Goal: Navigation & Orientation: Find specific page/section

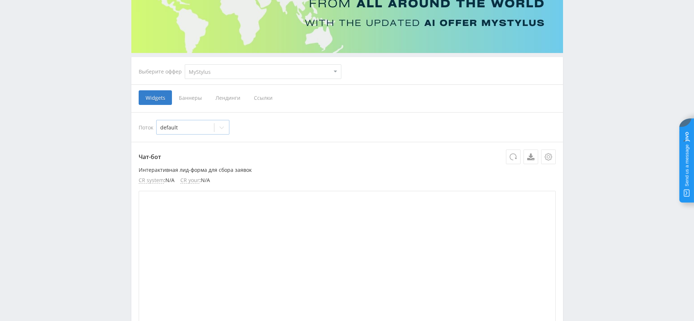
scroll to position [110, 0]
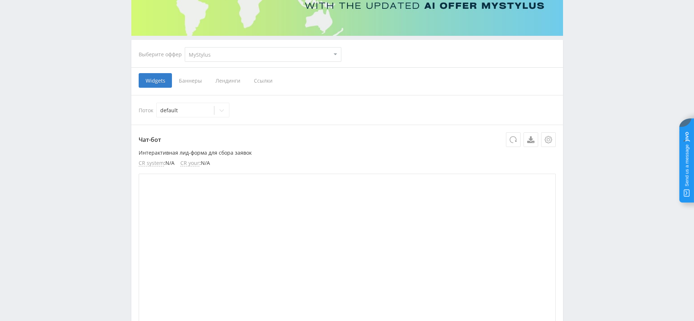
click at [189, 82] on span "Баннеры" at bounding box center [190, 80] width 37 height 15
click at [0, 0] on input "Баннеры" at bounding box center [0, 0] width 0 height 0
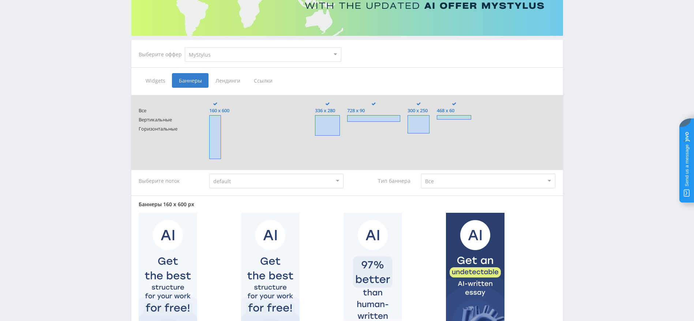
click at [225, 84] on span "Лендинги" at bounding box center [228, 80] width 38 height 15
click at [0, 0] on input "Лендинги" at bounding box center [0, 0] width 0 height 0
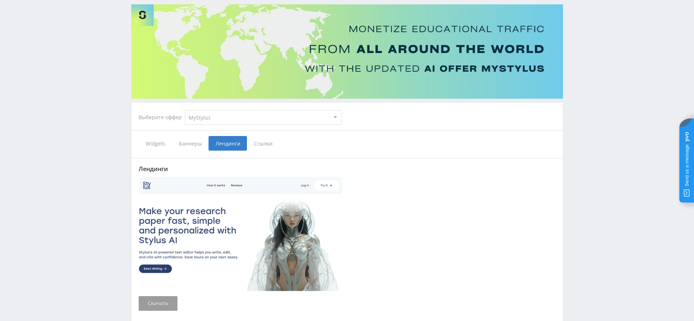
scroll to position [110, 0]
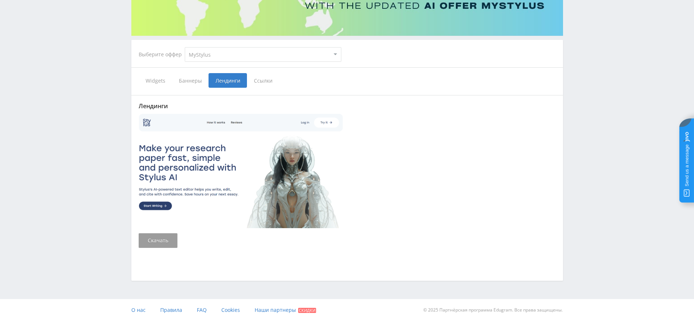
click at [259, 82] on span "Ссылки" at bounding box center [263, 80] width 33 height 15
click at [0, 0] on input "Ссылки" at bounding box center [0, 0] width 0 height 0
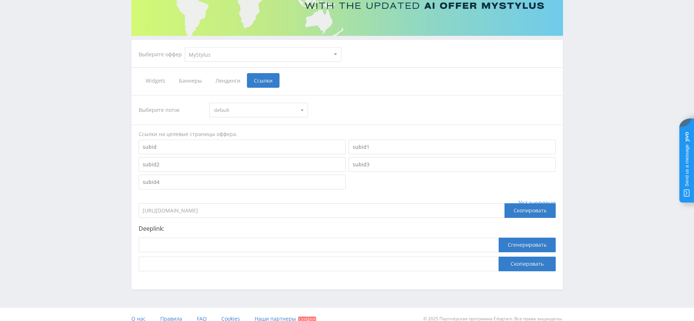
scroll to position [119, 0]
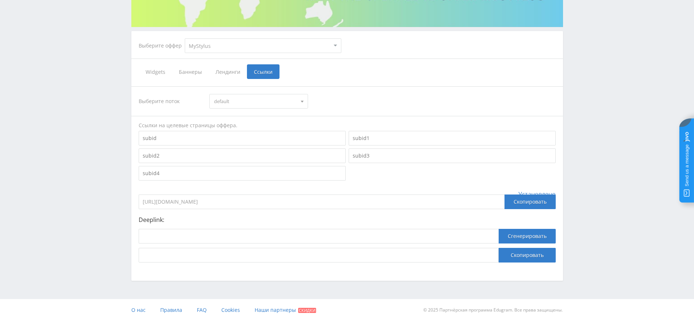
click at [150, 75] on span "Widgets" at bounding box center [155, 71] width 33 height 15
click at [0, 0] on input "Widgets" at bounding box center [0, 0] width 0 height 0
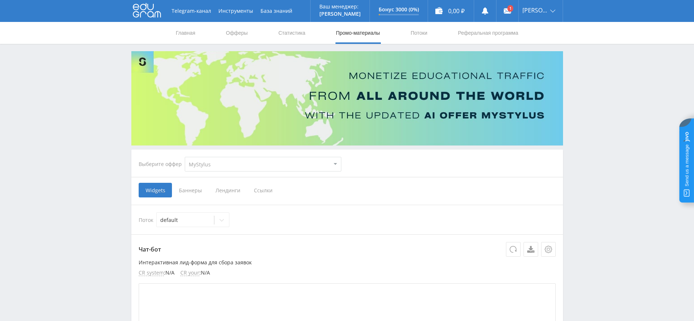
click at [187, 190] on span "Баннеры" at bounding box center [190, 190] width 37 height 15
click at [0, 0] on input "Баннеры" at bounding box center [0, 0] width 0 height 0
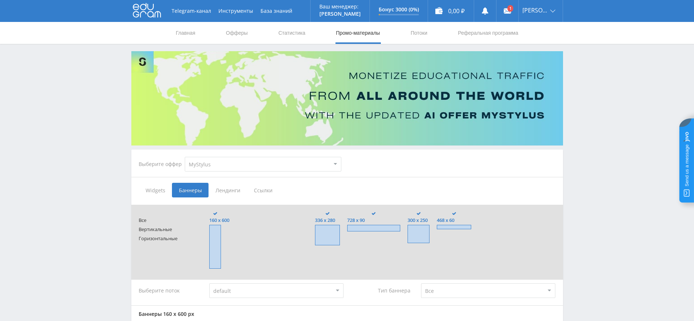
click at [230, 187] on span "Лендинги" at bounding box center [228, 190] width 38 height 15
click at [0, 0] on input "Лендинги" at bounding box center [0, 0] width 0 height 0
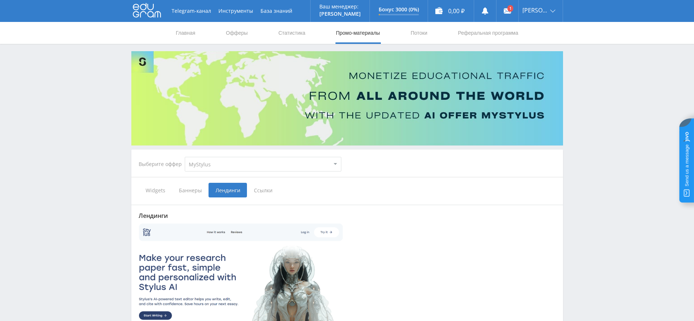
scroll to position [110, 0]
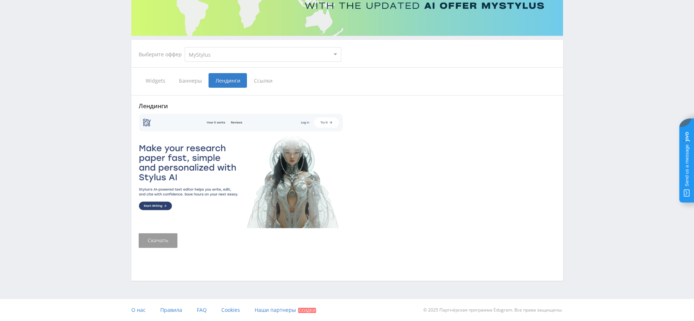
click at [251, 83] on span "Ссылки" at bounding box center [263, 80] width 33 height 15
click at [0, 0] on input "Ссылки" at bounding box center [0, 0] width 0 height 0
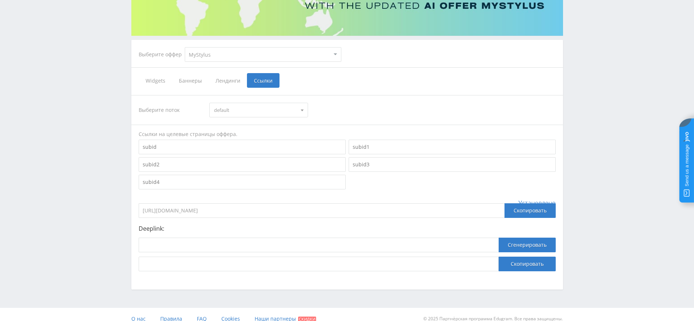
click at [161, 78] on span "Widgets" at bounding box center [155, 80] width 33 height 15
click at [0, 0] on input "Widgets" at bounding box center [0, 0] width 0 height 0
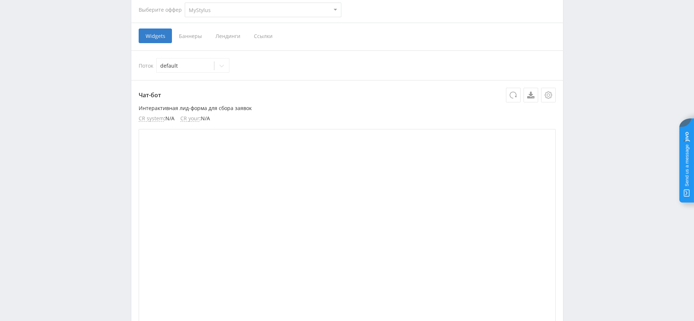
scroll to position [165, 0]
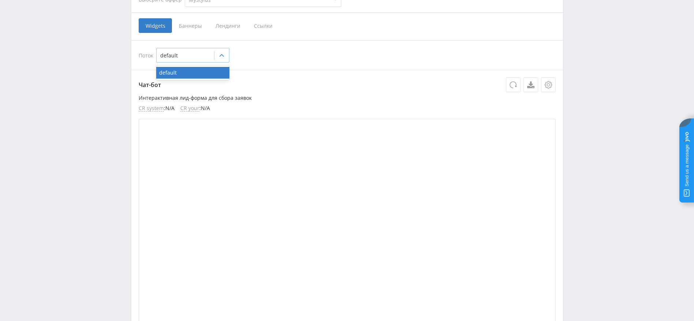
click at [217, 55] on div at bounding box center [221, 55] width 15 height 15
click at [280, 89] on p "Чат-бот" at bounding box center [347, 85] width 417 height 15
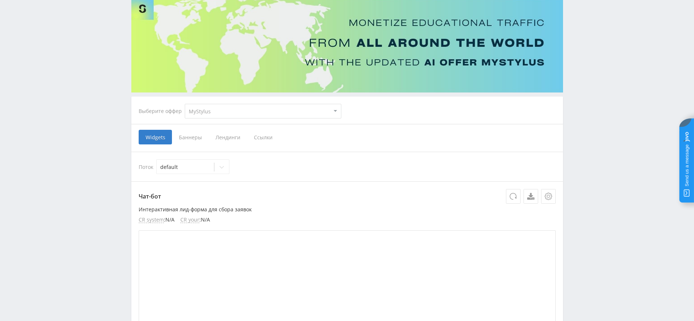
scroll to position [49, 0]
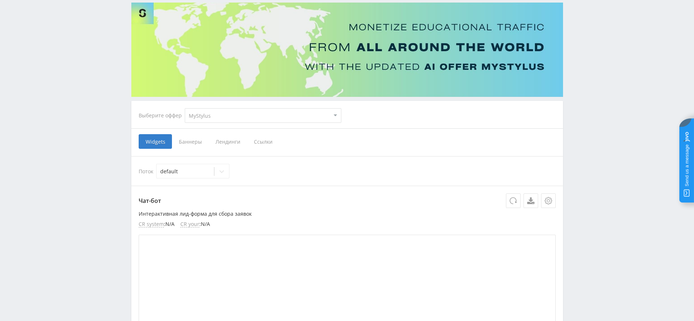
click at [194, 141] on span "Баннеры" at bounding box center [190, 141] width 37 height 15
click at [0, 0] on input "Баннеры" at bounding box center [0, 0] width 0 height 0
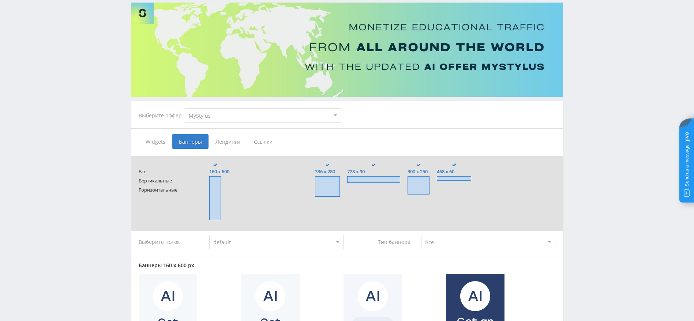
click at [225, 140] on span "Лендинги" at bounding box center [228, 141] width 38 height 15
click at [0, 0] on input "Лендинги" at bounding box center [0, 0] width 0 height 0
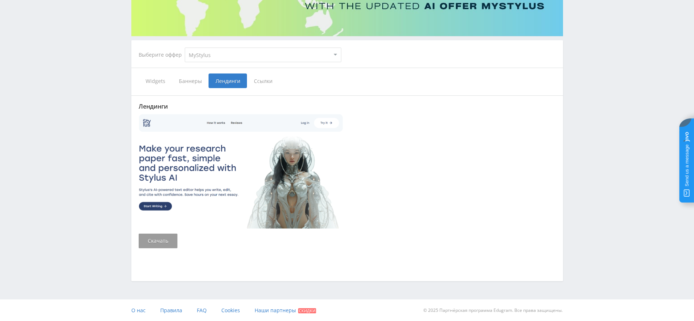
scroll to position [110, 0]
click at [264, 84] on span "Ссылки" at bounding box center [263, 80] width 33 height 15
click at [0, 0] on input "Ссылки" at bounding box center [0, 0] width 0 height 0
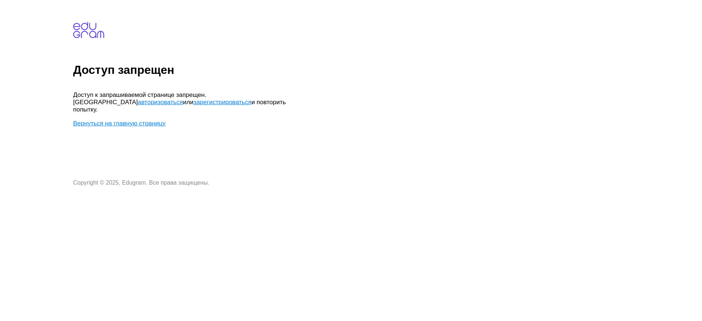
click at [183, 99] on link "авторизоваться" at bounding box center [160, 102] width 45 height 7
click at [109, 120] on link "Вернуться на главную страницу" at bounding box center [119, 123] width 93 height 7
click at [194, 104] on link "зарегистрироваться" at bounding box center [223, 102] width 58 height 7
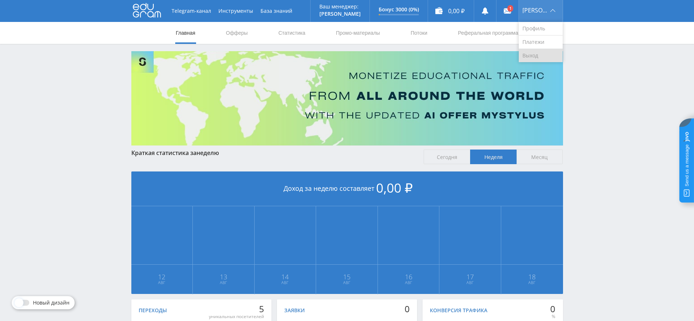
click at [538, 51] on link "Выход" at bounding box center [541, 55] width 44 height 13
